Goal: Information Seeking & Learning: Check status

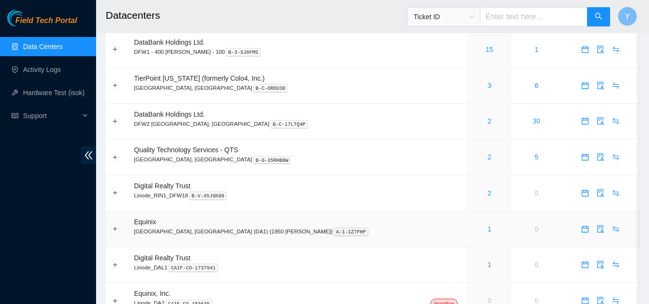
scroll to position [48, 0]
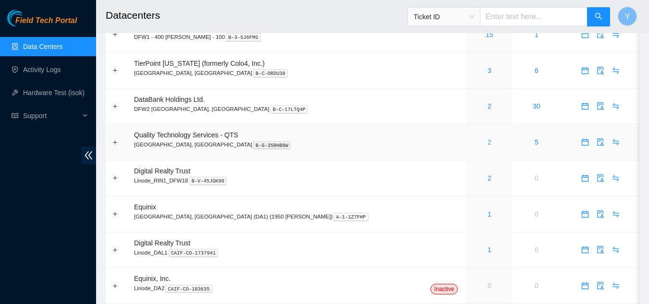
click at [488, 143] on link "2" at bounding box center [490, 142] width 4 height 8
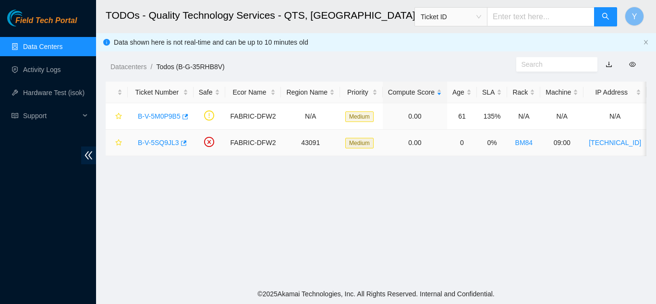
click at [159, 139] on link "B-V-5SQ9JL3" at bounding box center [158, 143] width 41 height 8
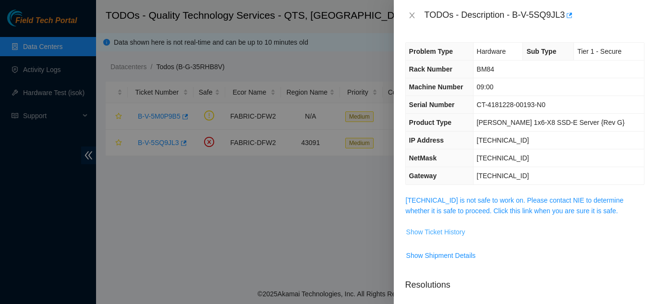
drag, startPoint x: 425, startPoint y: 229, endPoint x: 426, endPoint y: 234, distance: 5.0
click at [426, 234] on span "Show Ticket History" at bounding box center [435, 232] width 59 height 11
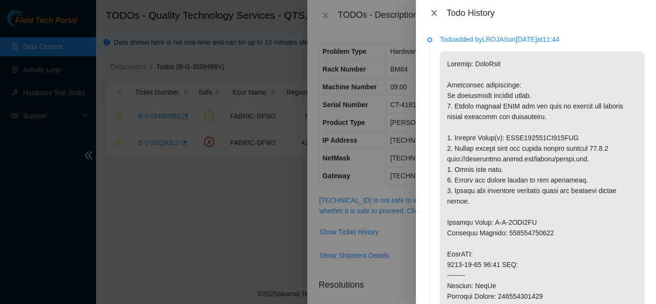
click at [437, 13] on icon "close" at bounding box center [434, 13] width 8 height 8
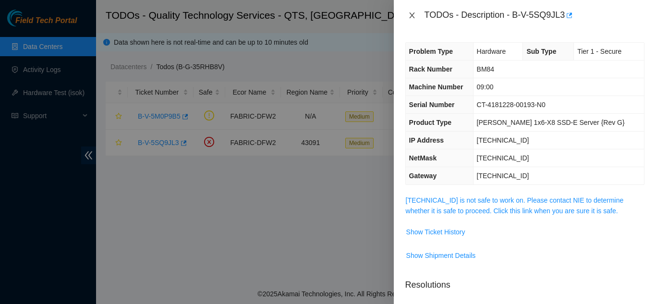
click at [415, 15] on icon "close" at bounding box center [412, 16] width 8 height 8
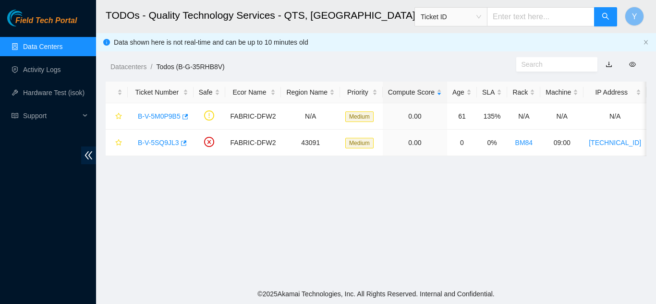
click at [50, 45] on link "Data Centers" at bounding box center [42, 47] width 39 height 8
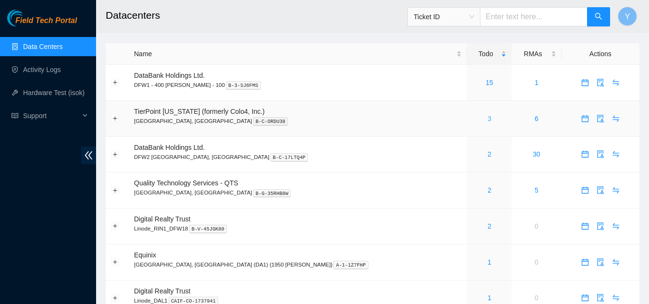
click at [488, 118] on link "3" at bounding box center [490, 119] width 4 height 8
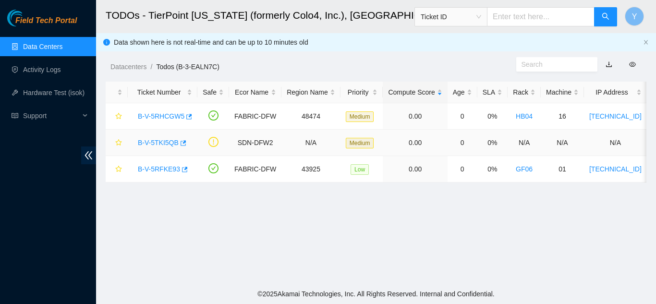
click at [156, 141] on link "B-V-5TKI5QB" at bounding box center [158, 143] width 41 height 8
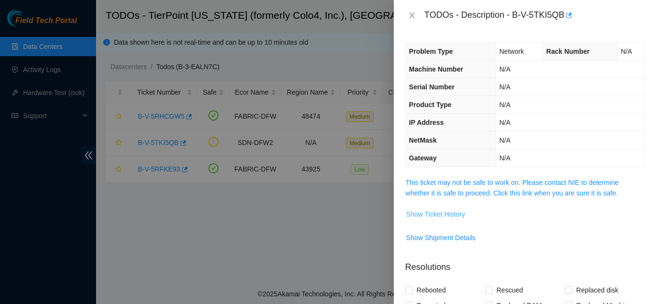
click at [424, 213] on span "Show Ticket History" at bounding box center [435, 214] width 59 height 11
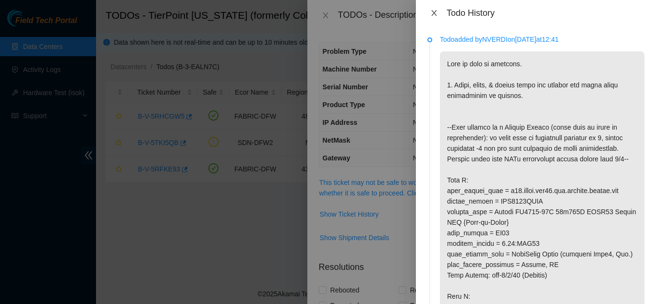
click at [434, 12] on icon "close" at bounding box center [433, 13] width 5 height 6
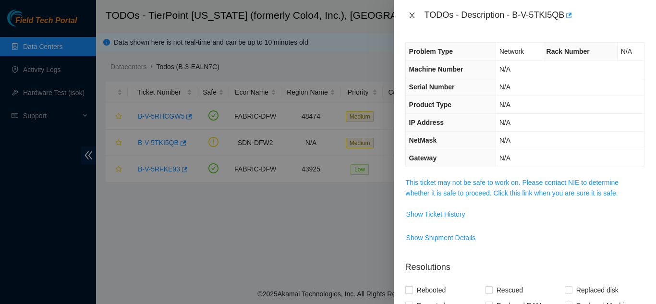
click at [414, 15] on icon "close" at bounding box center [412, 16] width 8 height 8
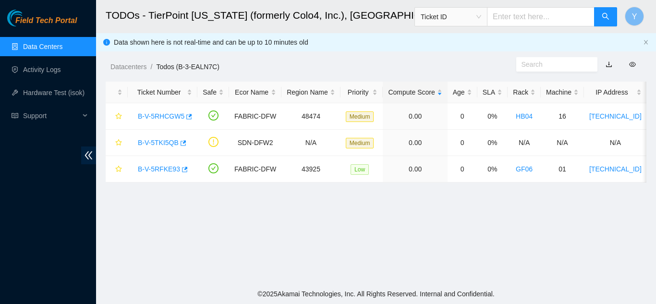
click at [54, 49] on link "Data Centers" at bounding box center [42, 47] width 39 height 8
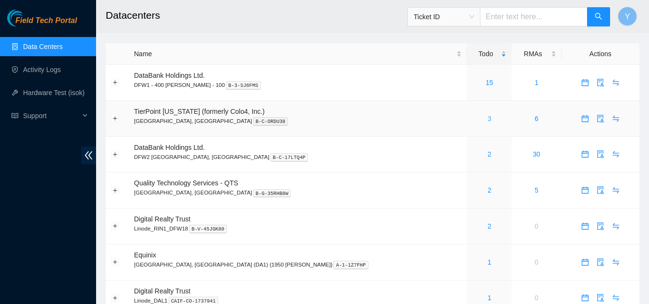
click at [488, 118] on link "3" at bounding box center [490, 119] width 4 height 8
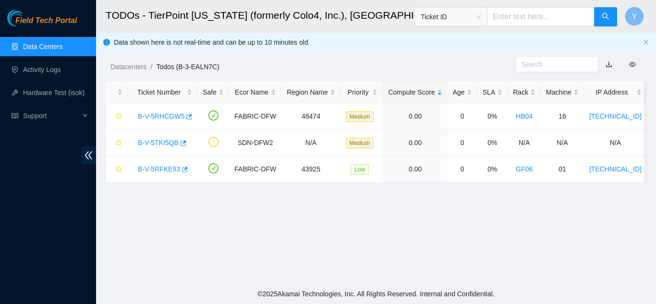
click at [56, 45] on link "Data Centers" at bounding box center [42, 47] width 39 height 8
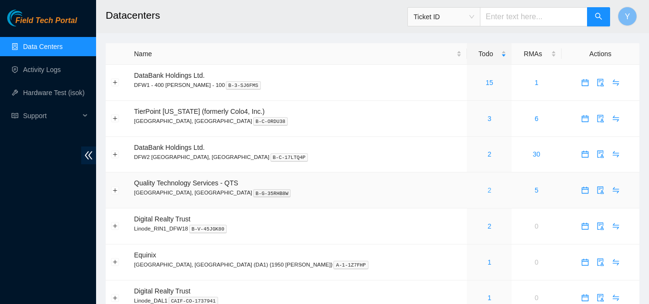
click at [488, 193] on link "2" at bounding box center [490, 190] width 4 height 8
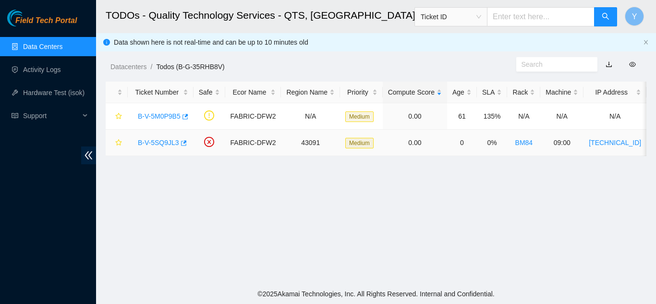
click at [159, 143] on link "B-V-5SQ9JL3" at bounding box center [158, 143] width 41 height 8
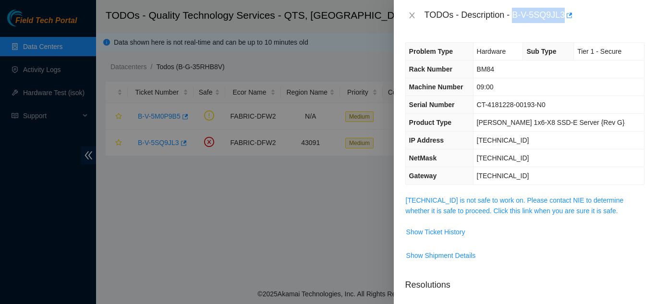
drag, startPoint x: 513, startPoint y: 14, endPoint x: 563, endPoint y: 13, distance: 50.4
click at [563, 13] on div "TODOs - Description - B-V-5SQ9JL3" at bounding box center [535, 15] width 220 height 15
copy div "B-V-5SQ9JL3"
click at [453, 232] on span "Show Ticket History" at bounding box center [435, 232] width 59 height 11
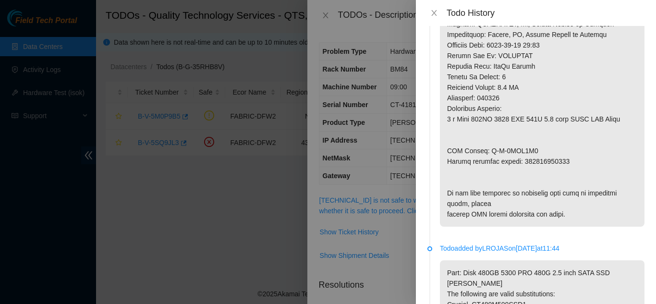
scroll to position [336, 0]
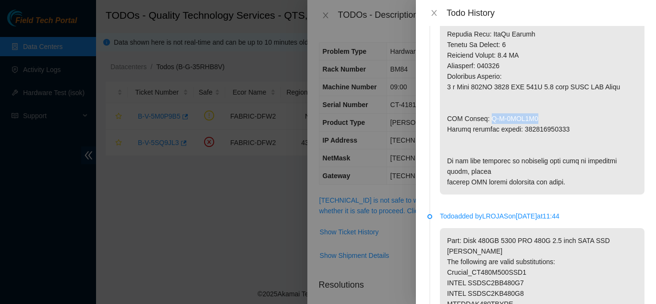
drag, startPoint x: 486, startPoint y: 118, endPoint x: 536, endPoint y: 114, distance: 50.1
copy p "B-V-5SQT5J2"
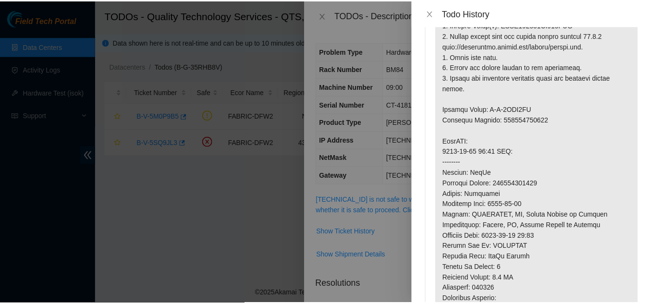
scroll to position [96, 0]
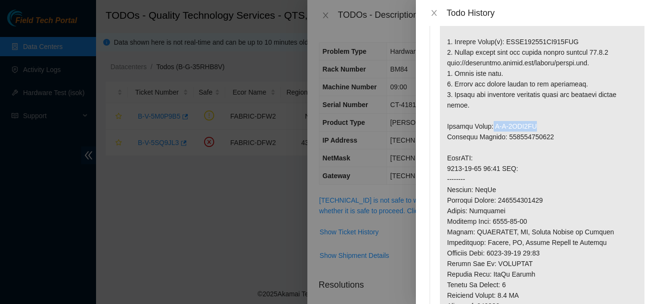
drag, startPoint x: 490, startPoint y: 126, endPoint x: 536, endPoint y: 127, distance: 46.6
click at [536, 126] on p at bounding box center [542, 194] width 205 height 479
copy p "B-V-5SQT5IT"
drag, startPoint x: 503, startPoint y: 41, endPoint x: 576, endPoint y: 40, distance: 73.0
click at [576, 40] on p at bounding box center [542, 194] width 205 height 479
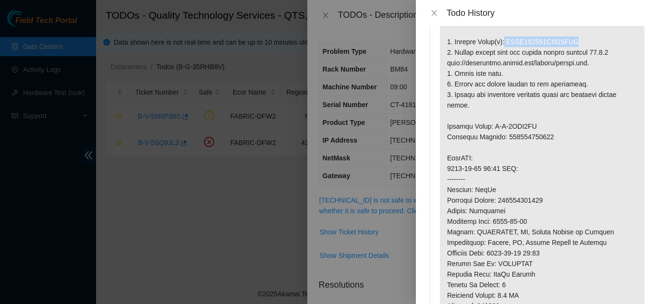
copy p "BTYF834207NP480BGN"
click at [431, 13] on icon "close" at bounding box center [434, 13] width 8 height 8
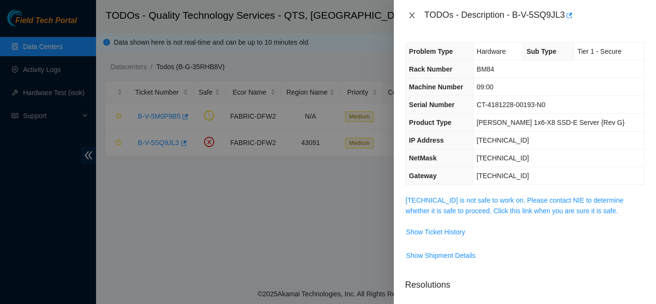
click at [412, 15] on icon "close" at bounding box center [411, 15] width 5 height 6
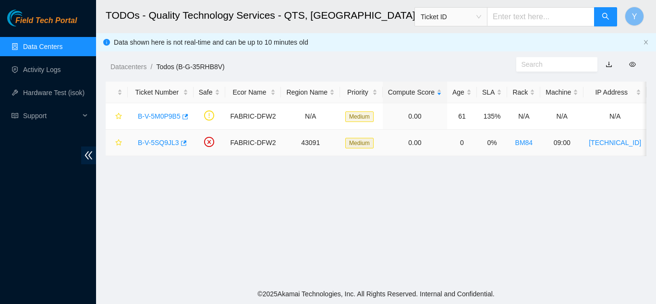
click at [155, 139] on link "B-V-5SQ9JL3" at bounding box center [158, 143] width 41 height 8
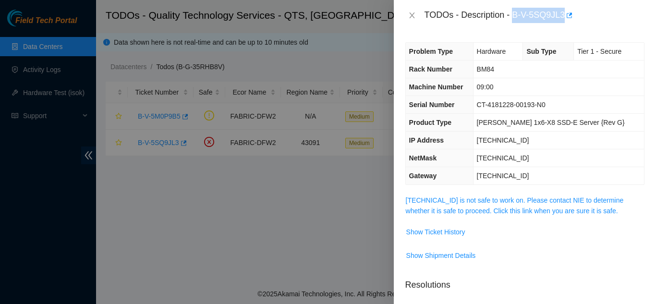
drag, startPoint x: 513, startPoint y: 15, endPoint x: 563, endPoint y: 18, distance: 50.1
click at [563, 18] on div "TODOs - Description - B-V-5SQ9JL3" at bounding box center [535, 15] width 220 height 15
copy div "B-V-5SQ9JL3"
click at [435, 233] on span "Show Ticket History" at bounding box center [435, 232] width 59 height 11
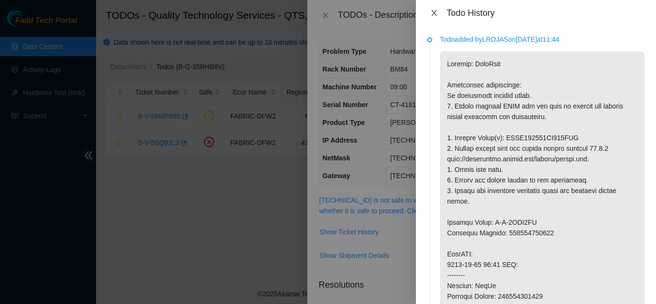
click at [435, 10] on icon "close" at bounding box center [434, 13] width 8 height 8
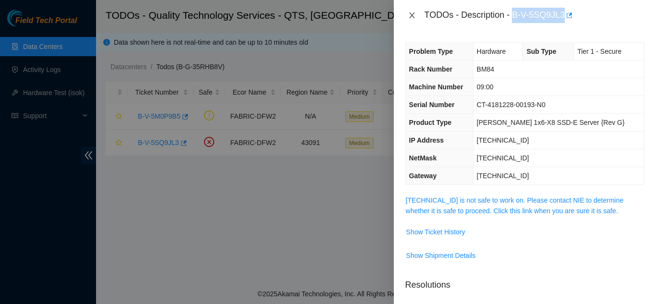
click at [412, 15] on icon "close" at bounding box center [411, 15] width 5 height 6
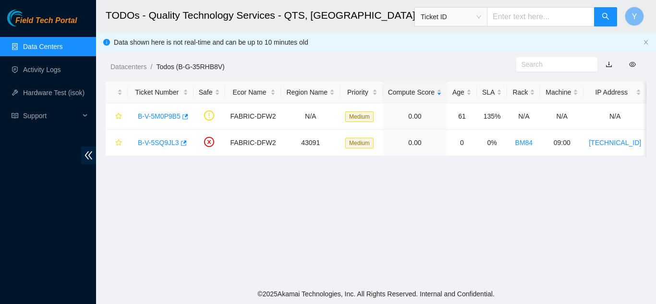
click at [49, 49] on link "Data Centers" at bounding box center [42, 47] width 39 height 8
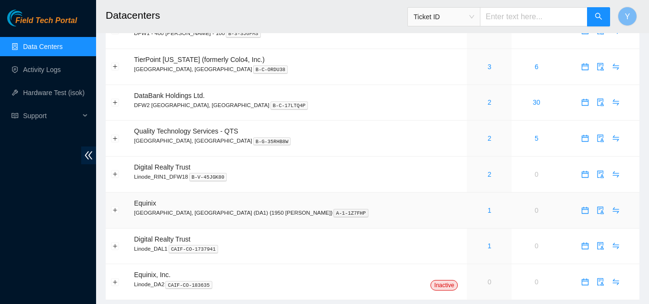
scroll to position [30, 0]
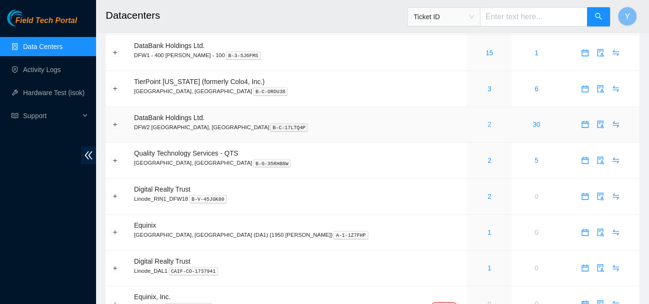
click at [488, 124] on link "2" at bounding box center [490, 125] width 4 height 8
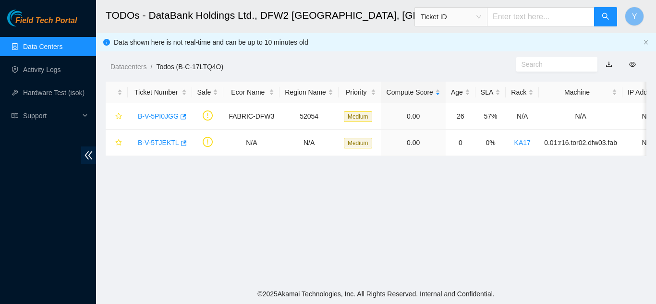
click at [40, 45] on link "Data Centers" at bounding box center [42, 47] width 39 height 8
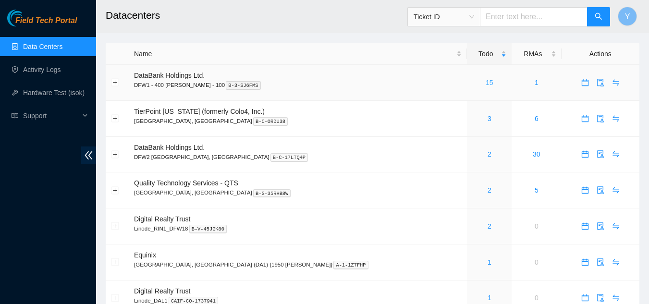
click at [486, 83] on link "15" at bounding box center [490, 83] width 8 height 8
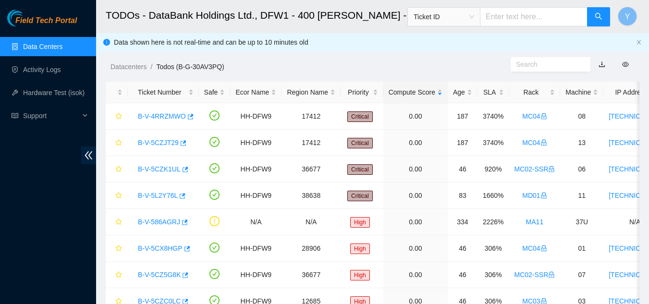
click at [54, 44] on link "Data Centers" at bounding box center [42, 47] width 39 height 8
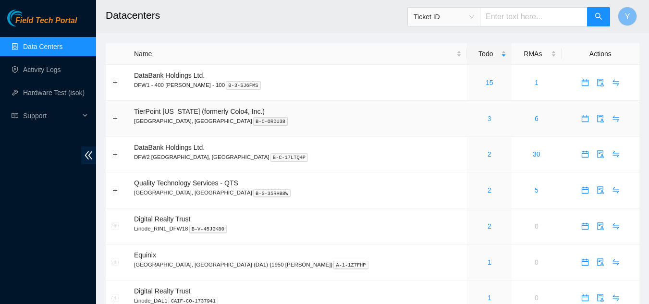
click at [488, 117] on link "3" at bounding box center [490, 119] width 4 height 8
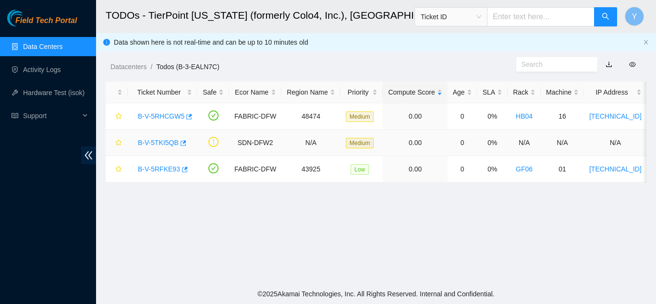
click at [159, 141] on link "B-V-5TKI5QB" at bounding box center [158, 143] width 41 height 8
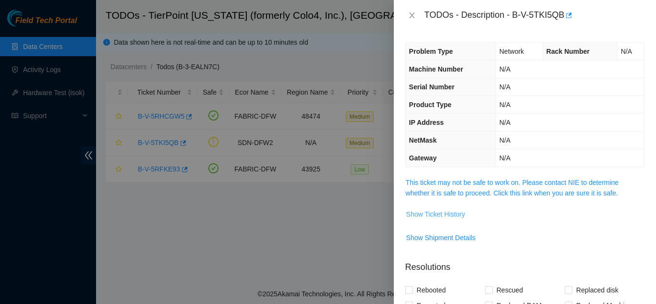
click at [430, 213] on span "Show Ticket History" at bounding box center [435, 214] width 59 height 11
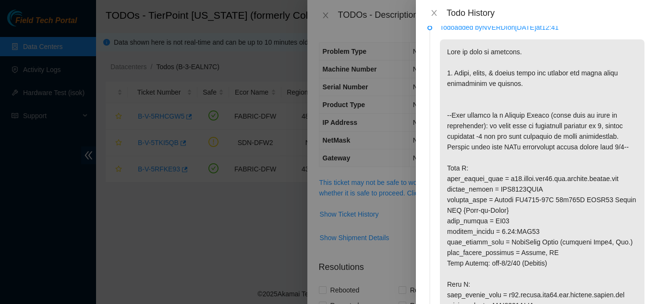
scroll to position [48, 0]
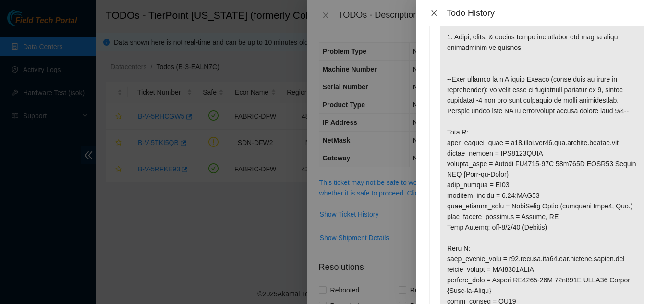
click at [438, 14] on icon "close" at bounding box center [434, 13] width 8 height 8
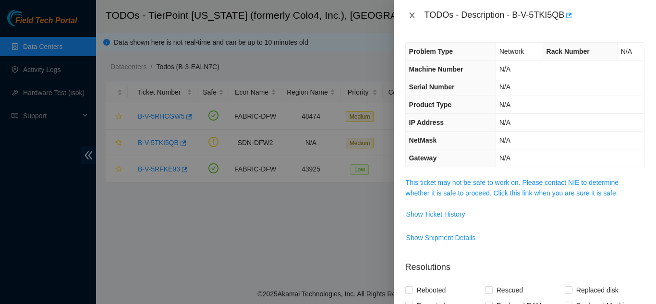
click at [410, 17] on icon "close" at bounding box center [412, 16] width 8 height 8
